Goal: Check status: Check status

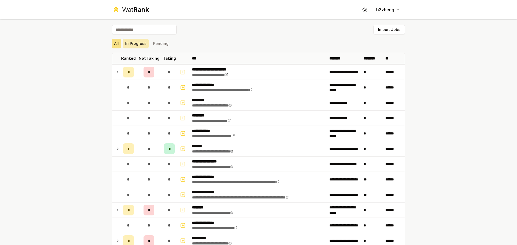
click at [141, 43] on button "In Progress" at bounding box center [136, 44] width 26 height 10
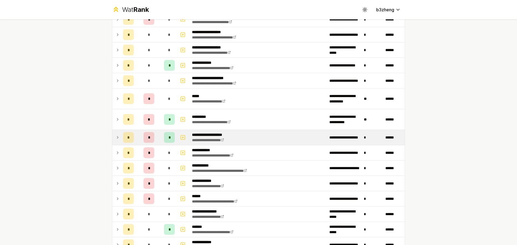
scroll to position [108, 0]
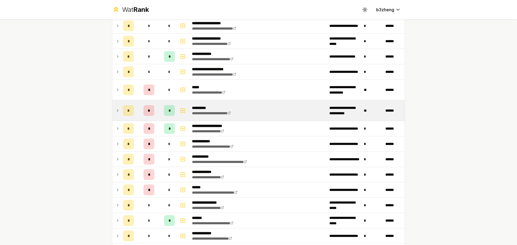
click at [117, 111] on icon at bounding box center [117, 111] width 1 height 2
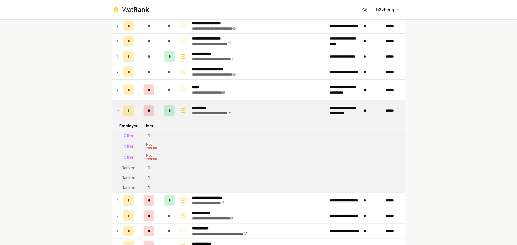
click at [116, 109] on icon at bounding box center [118, 110] width 4 height 6
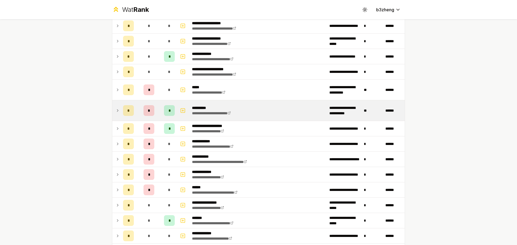
click at [116, 110] on icon at bounding box center [118, 110] width 4 height 6
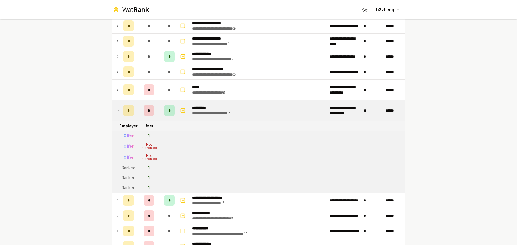
click at [114, 116] on td at bounding box center [116, 110] width 9 height 20
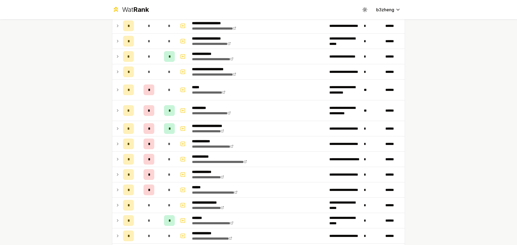
click at [117, 110] on icon at bounding box center [117, 111] width 1 height 2
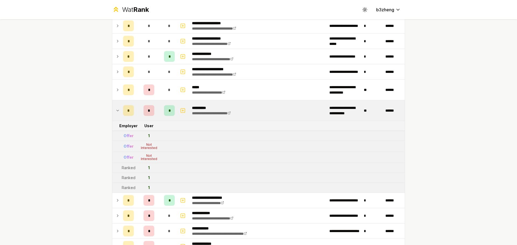
click at [116, 110] on icon at bounding box center [118, 110] width 4 height 6
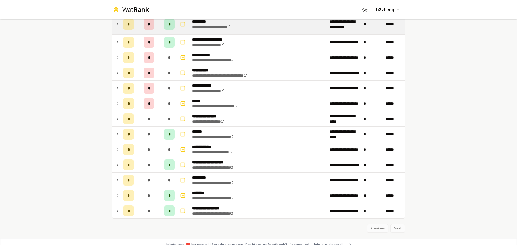
scroll to position [201, 0]
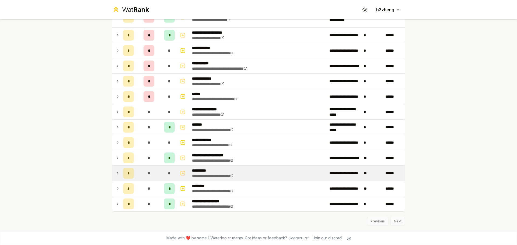
click at [113, 169] on td at bounding box center [116, 173] width 9 height 15
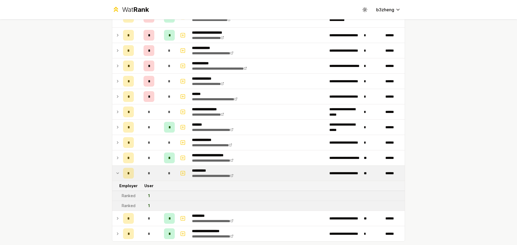
click at [114, 178] on td at bounding box center [116, 173] width 9 height 15
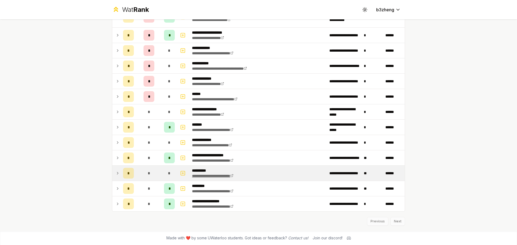
click at [233, 175] on icon at bounding box center [231, 175] width 3 height 3
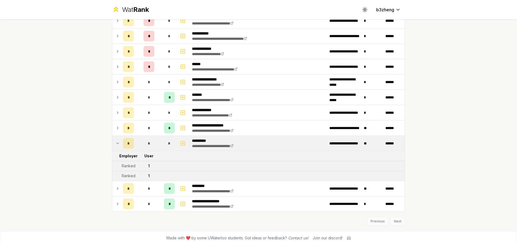
click at [420, 141] on div "**********" at bounding box center [258, 122] width 517 height 245
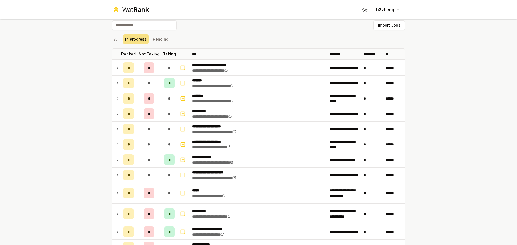
scroll to position [0, 0]
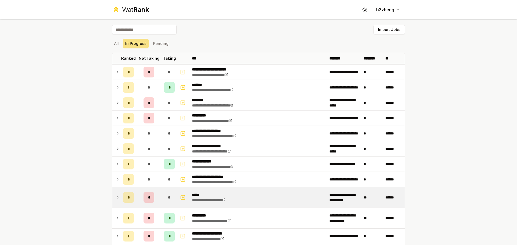
click at [116, 199] on icon at bounding box center [118, 197] width 4 height 6
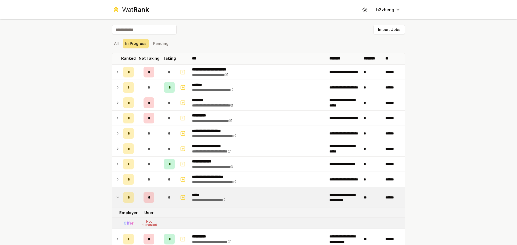
click at [117, 199] on icon at bounding box center [118, 197] width 4 height 6
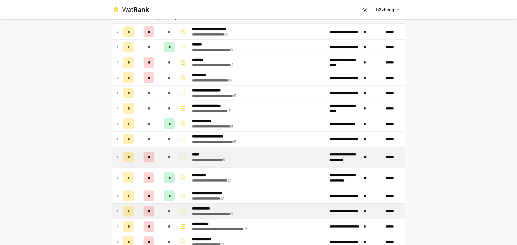
scroll to position [54, 0]
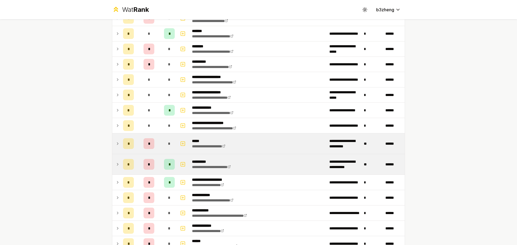
click at [117, 168] on td at bounding box center [116, 164] width 9 height 20
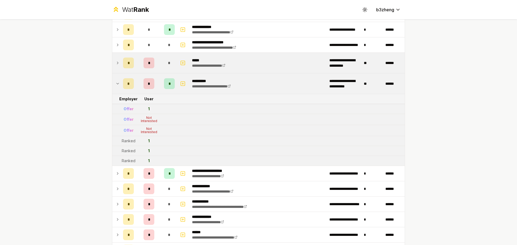
scroll to position [0, 0]
